Goal: Information Seeking & Learning: Learn about a topic

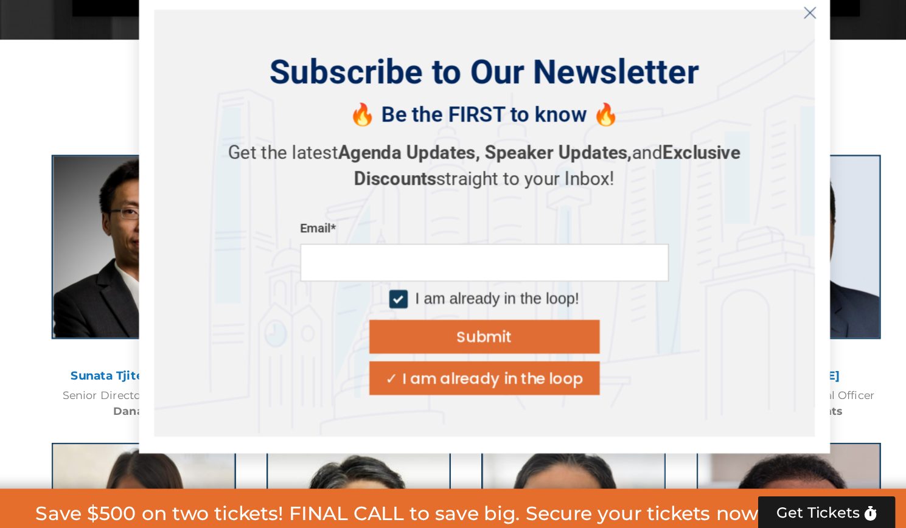
scroll to position [1269, 0]
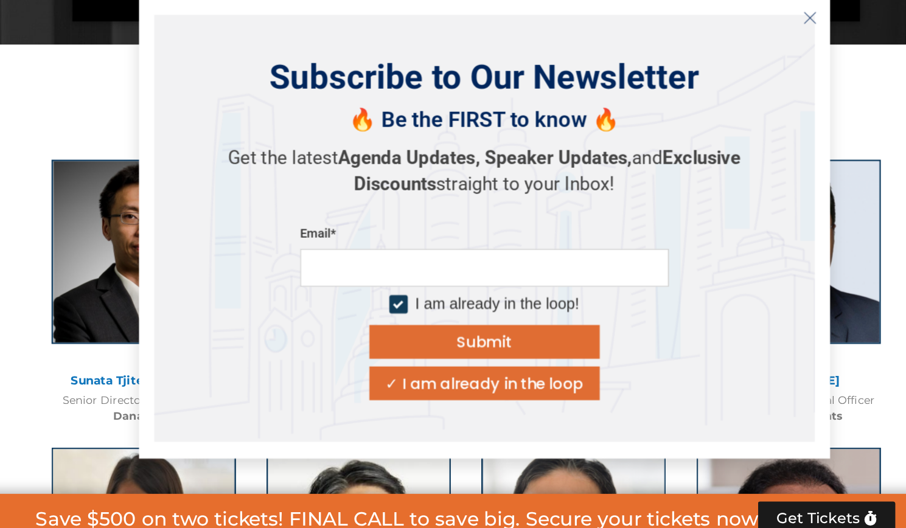
click at [721, 115] on icon "Close" at bounding box center [726, 112] width 11 height 11
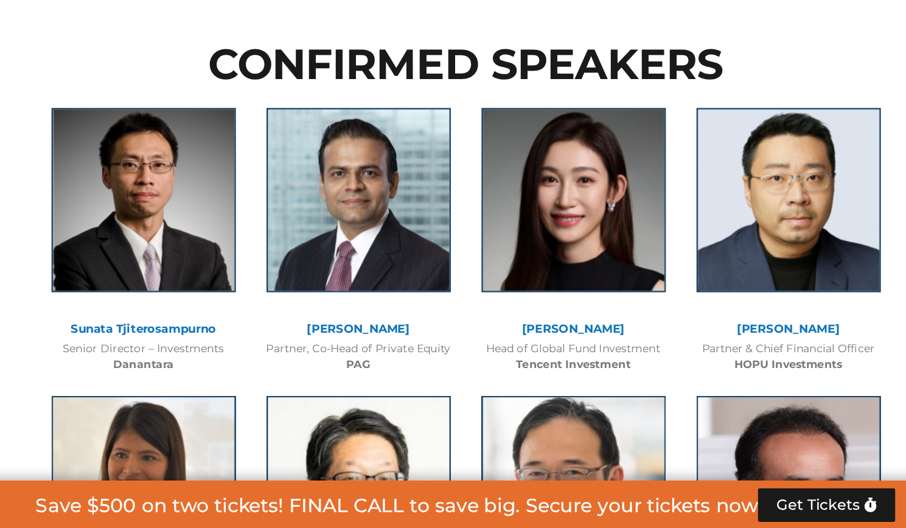
scroll to position [1299, 0]
click at [541, 360] on div at bounding box center [539, 276] width 158 height 177
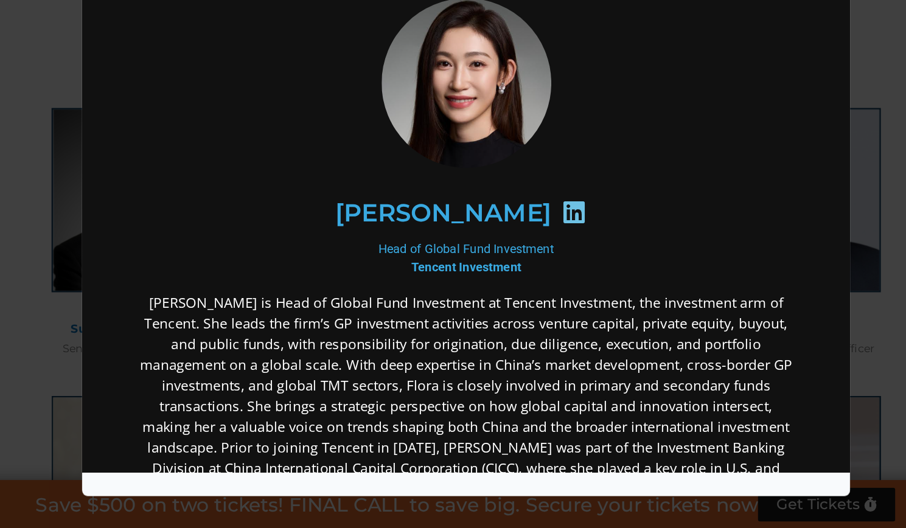
scroll to position [0, 0]
click at [362, 184] on div "Head of Global Fund Investment Tencent Investment" at bounding box center [386, 193] width 526 height 29
click at [319, 235] on p "[PERSON_NAME] is Head of Global Fund Investment at Tencent Investment, the inve…" at bounding box center [386, 310] width 526 height 181
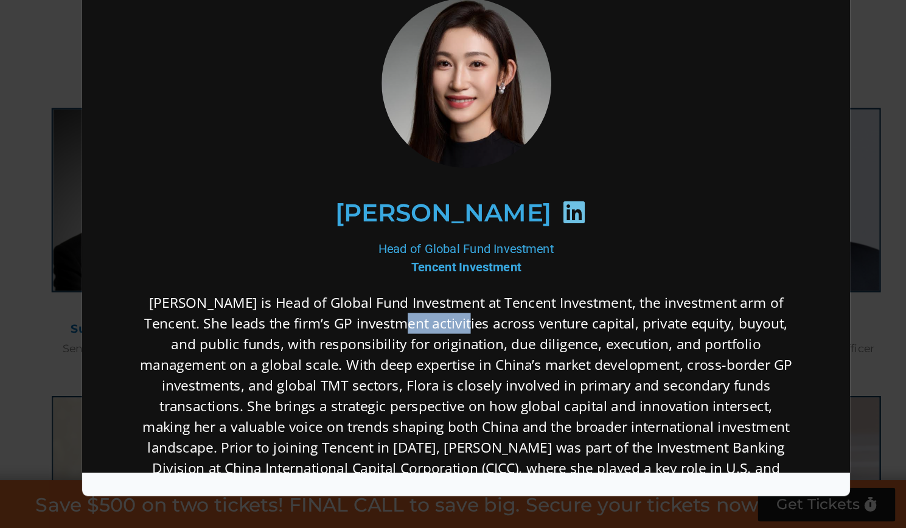
click at [319, 235] on p "[PERSON_NAME] is Head of Global Fund Investment at Tencent Investment, the inve…" at bounding box center [386, 310] width 526 height 181
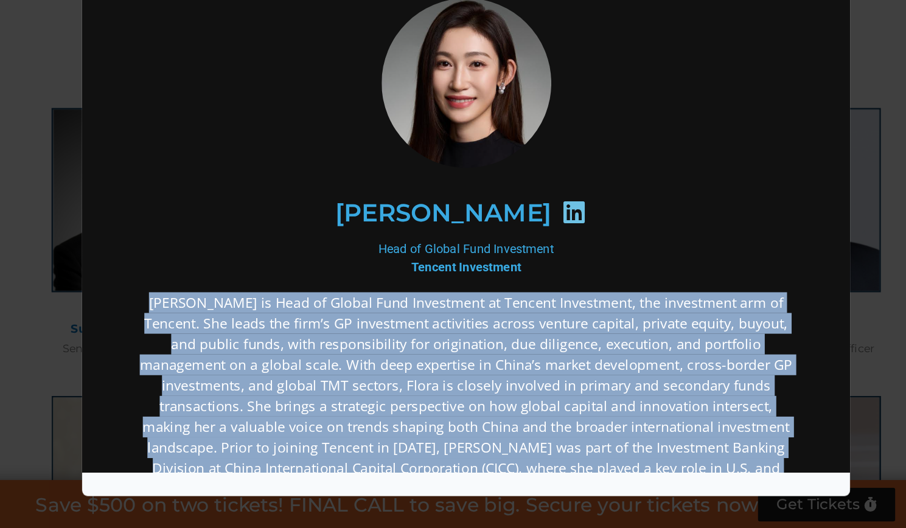
click at [319, 235] on p "[PERSON_NAME] is Head of Global Fund Investment at Tencent Investment, the inve…" at bounding box center [386, 310] width 526 height 181
click at [355, 248] on p "[PERSON_NAME] is Head of Global Fund Investment at Tencent Investment, the inve…" at bounding box center [386, 310] width 526 height 181
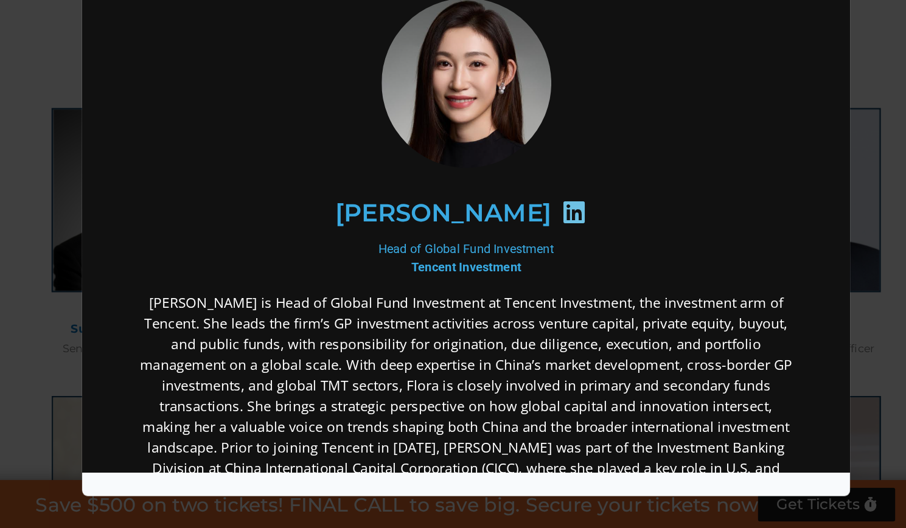
click at [355, 248] on p "[PERSON_NAME] is Head of Global Fund Investment at Tencent Investment, the inve…" at bounding box center [386, 310] width 526 height 181
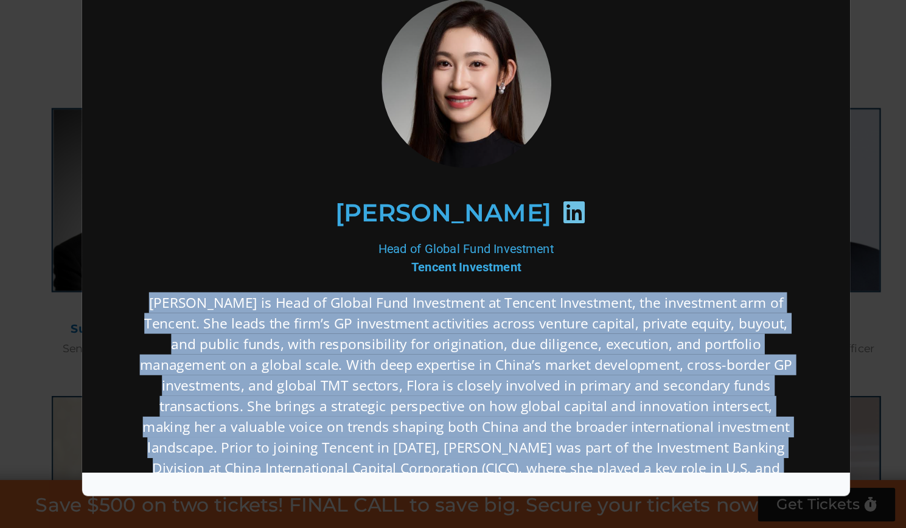
click at [355, 248] on p "[PERSON_NAME] is Head of Global Fund Investment at Tencent Investment, the inve…" at bounding box center [386, 310] width 526 height 181
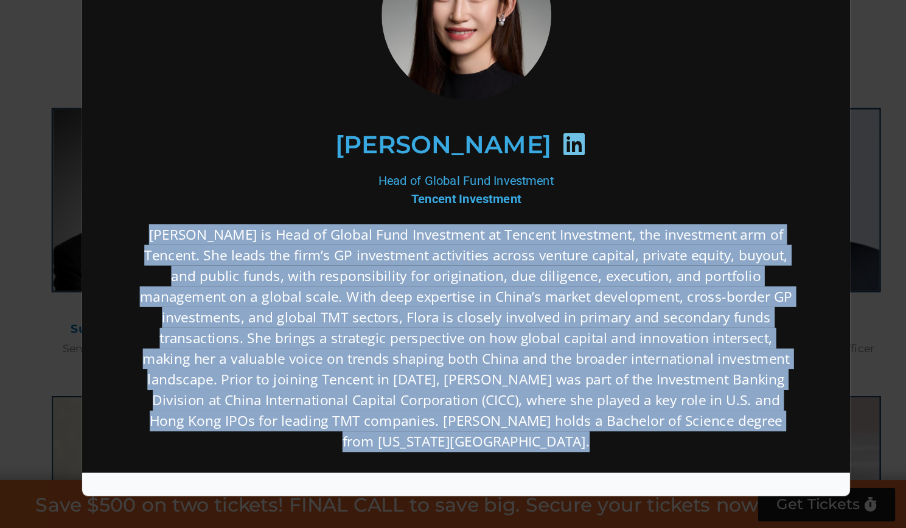
scroll to position [54, 0]
click at [531, 200] on p "[PERSON_NAME] is Head of Global Fund Investment at Tencent Investment, the inve…" at bounding box center [386, 257] width 526 height 181
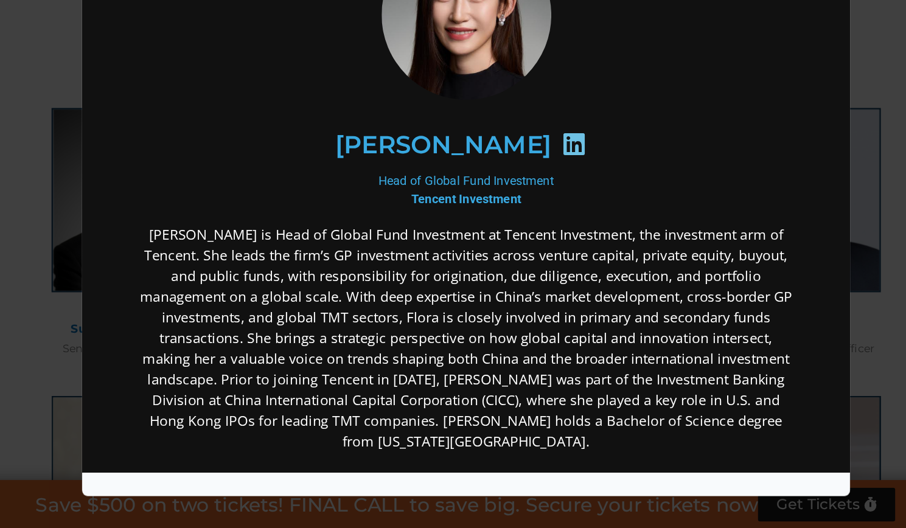
click at [362, 122] on div "[PERSON_NAME]" at bounding box center [386, 104] width 474 height 63
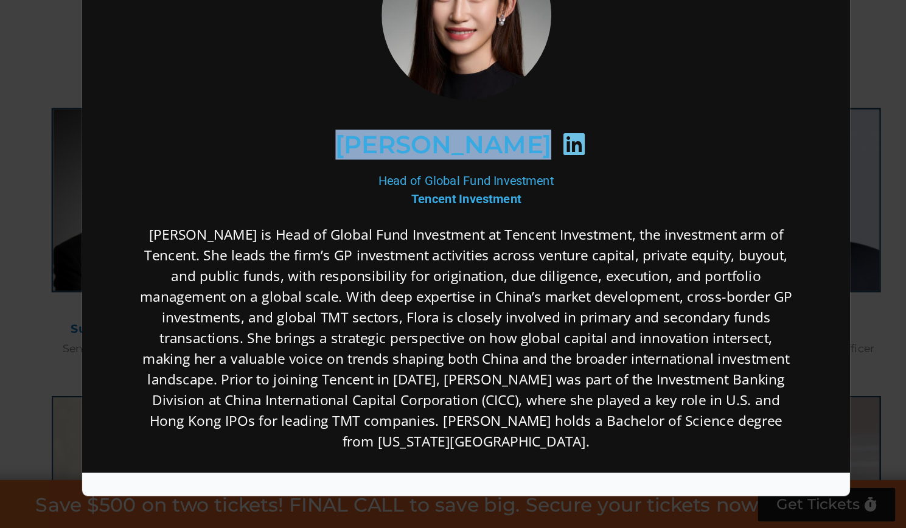
click at [362, 122] on div "[PERSON_NAME]" at bounding box center [386, 104] width 474 height 63
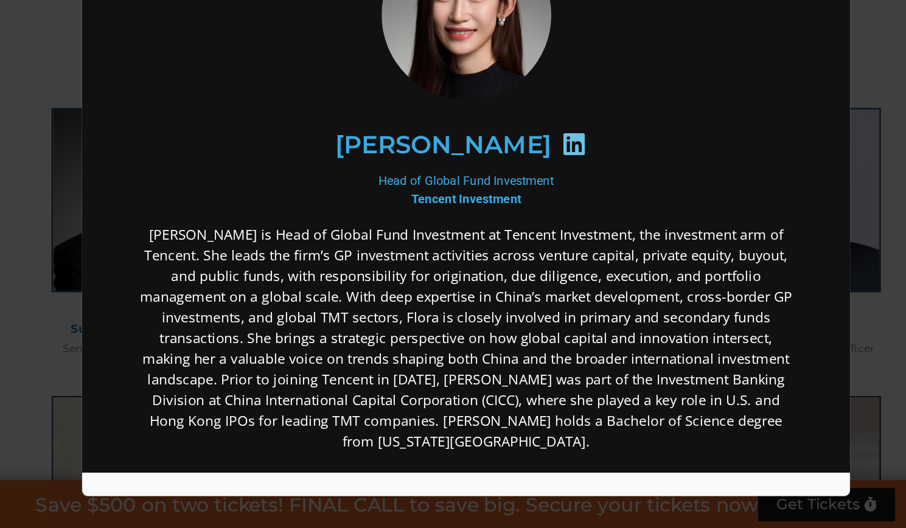
click at [365, 127] on div "Head of Global Fund Investment Tencent Investment" at bounding box center [386, 139] width 526 height 29
click at [434, 192] on p "[PERSON_NAME] is Head of Global Fund Investment at Tencent Investment, the inve…" at bounding box center [386, 257] width 526 height 181
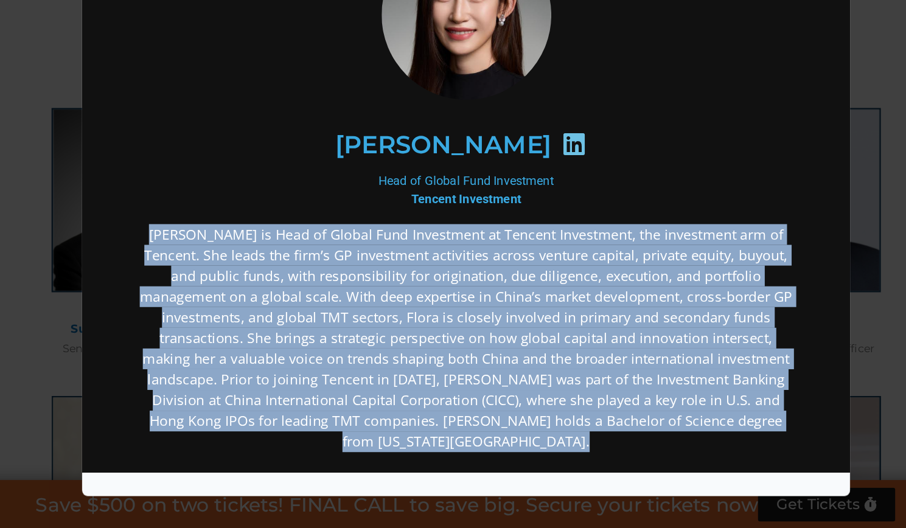
click at [434, 192] on p "[PERSON_NAME] is Head of Global Fund Investment at Tencent Investment, the inve…" at bounding box center [386, 257] width 526 height 181
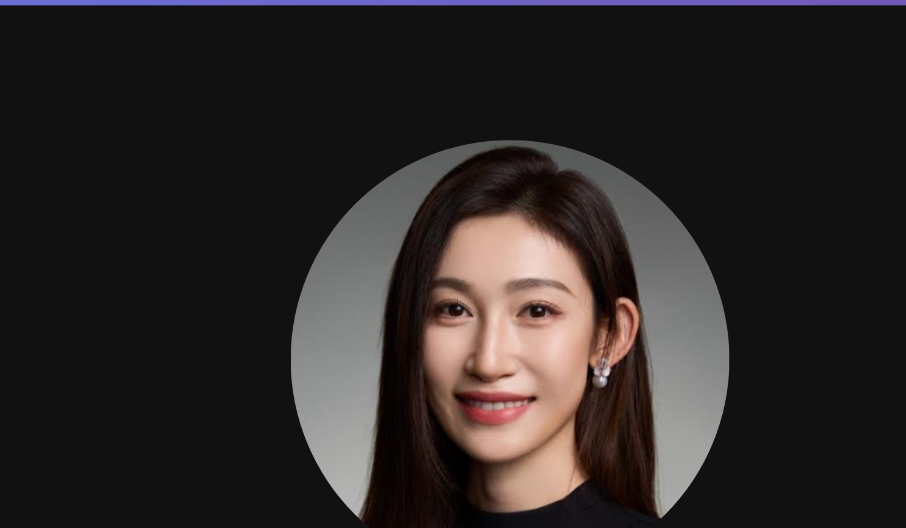
scroll to position [1299, 0]
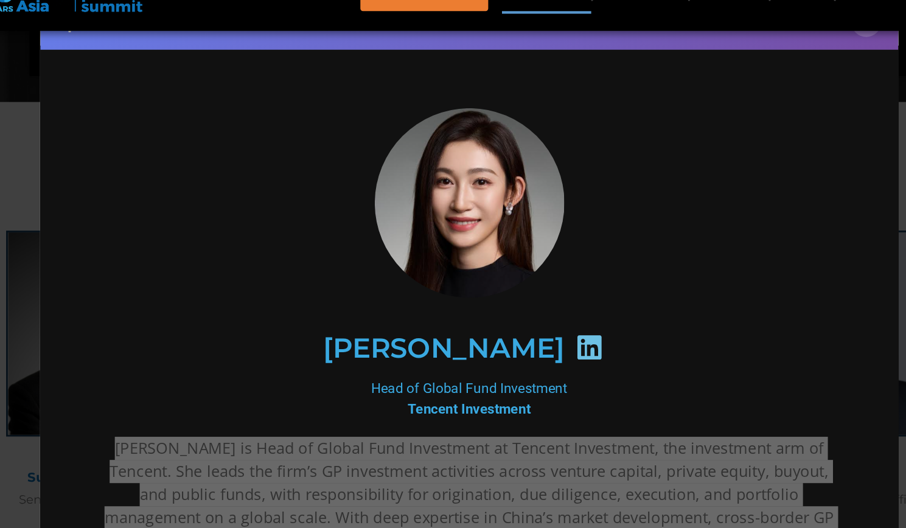
click at [121, 195] on div "Speaker Profile ×" at bounding box center [453, 264] width 906 height 528
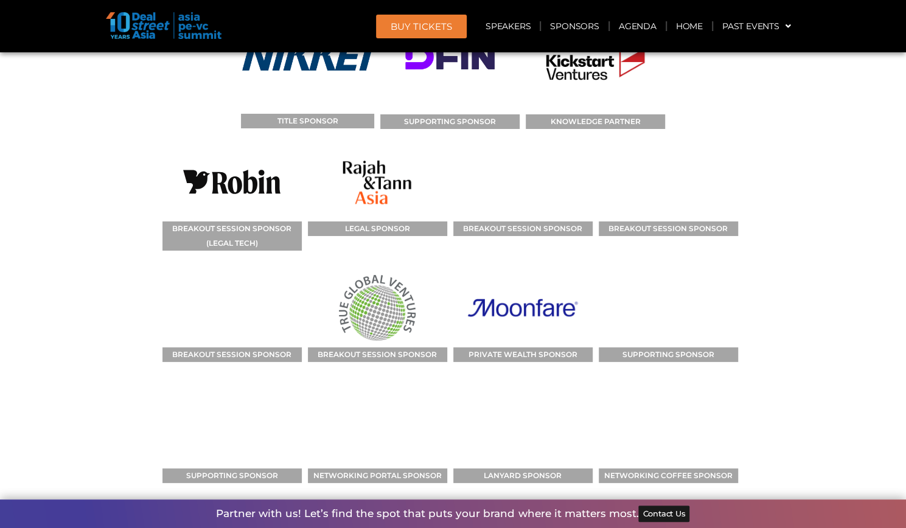
scroll to position [15394, 0]
